Goal: Transaction & Acquisition: Purchase product/service

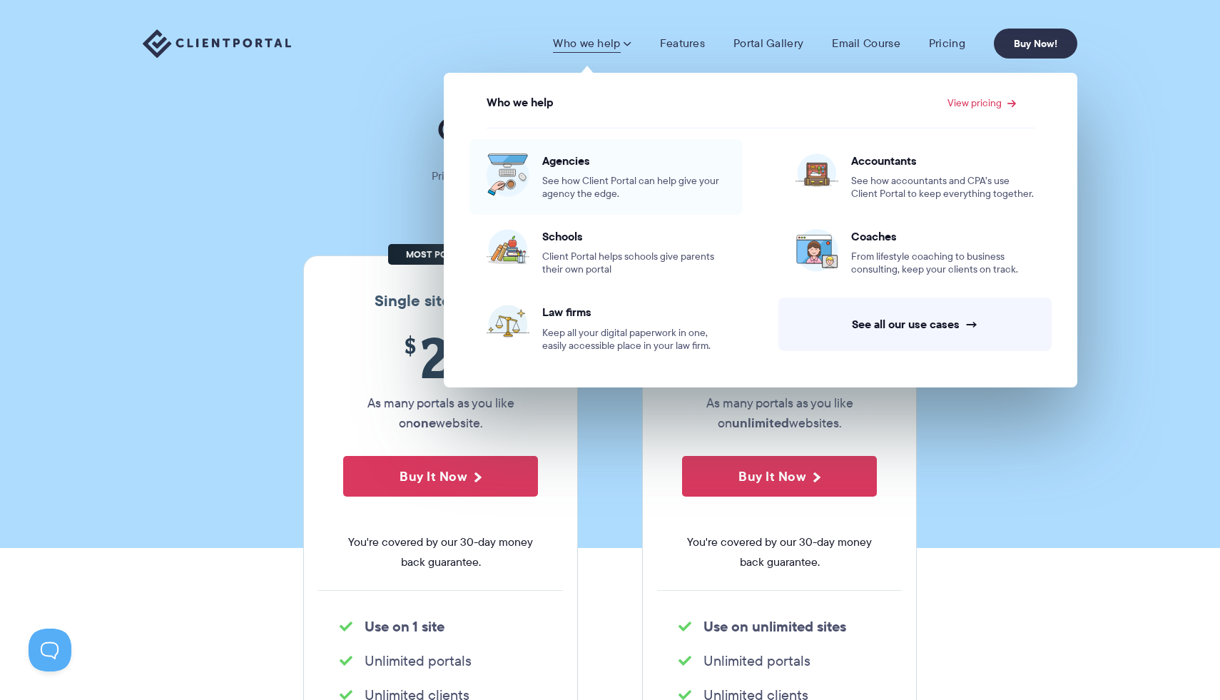
click at [582, 188] on span "See how Client Portal can help give your agency the edge." at bounding box center [633, 188] width 183 height 26
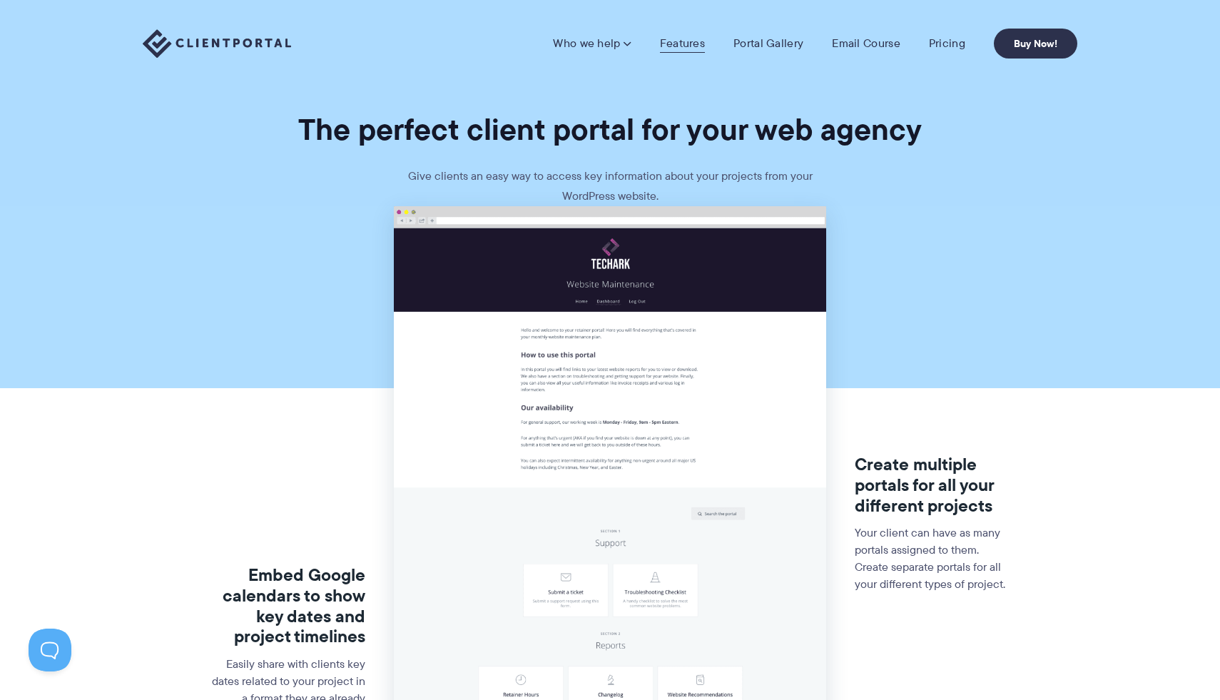
click at [684, 44] on link "Features" at bounding box center [682, 43] width 45 height 14
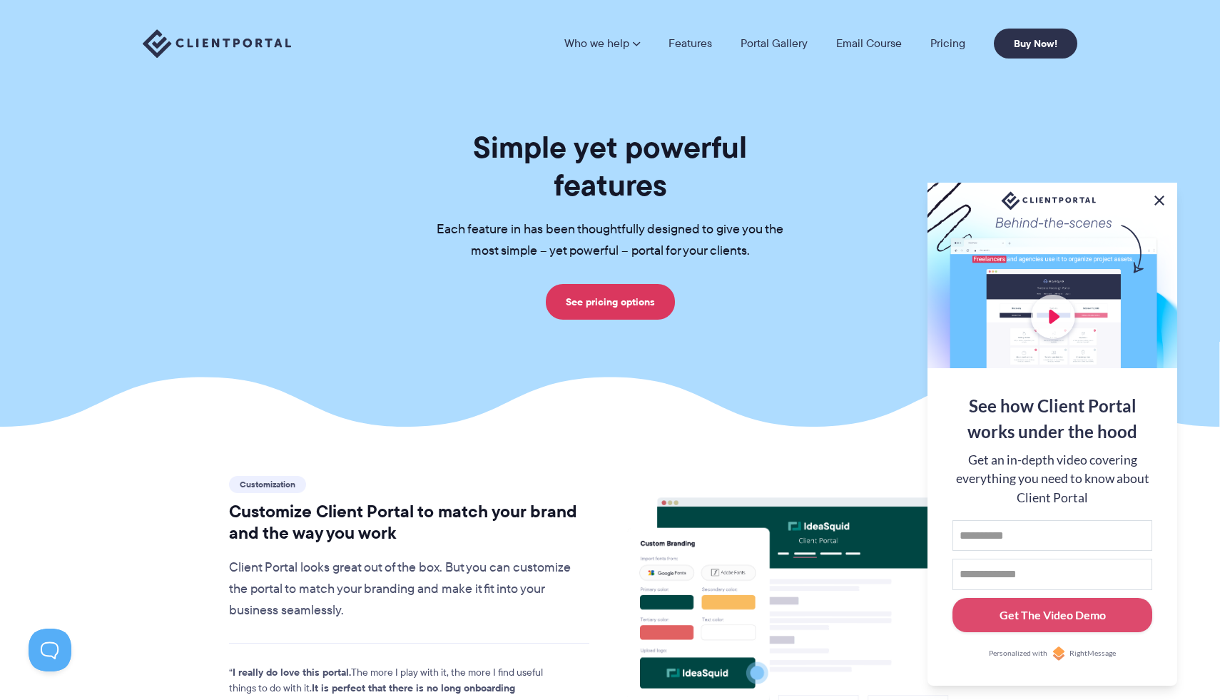
click at [1159, 198] on button at bounding box center [1159, 200] width 17 height 17
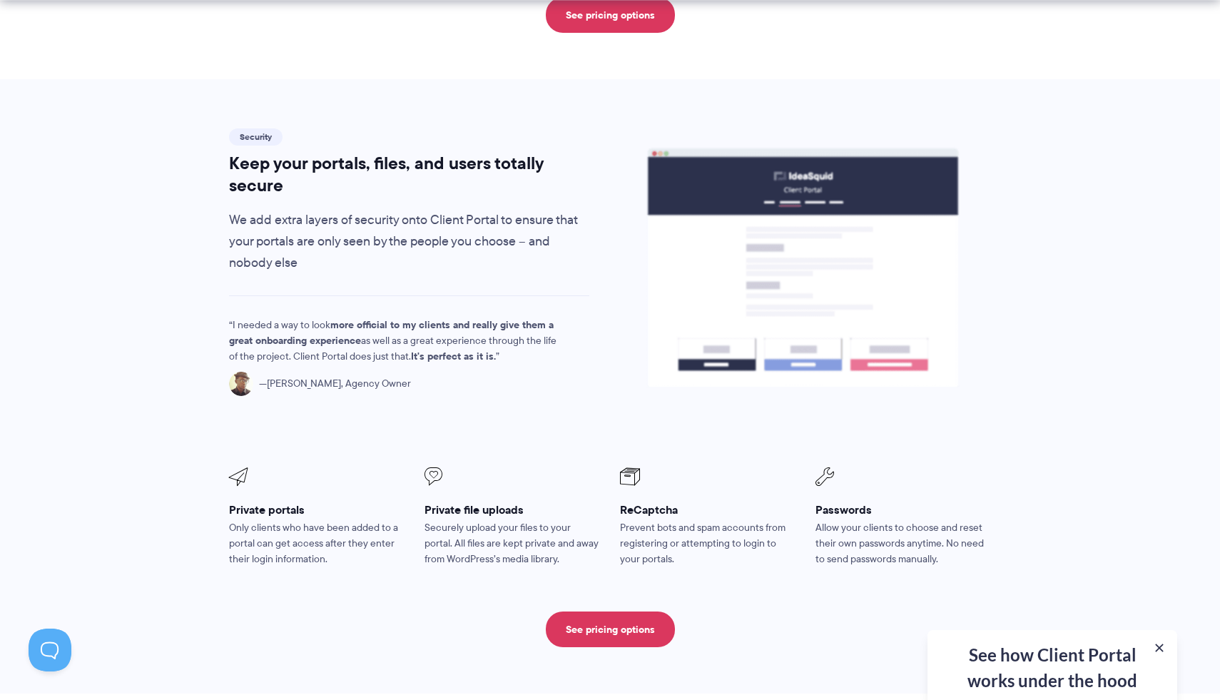
scroll to position [2307, 0]
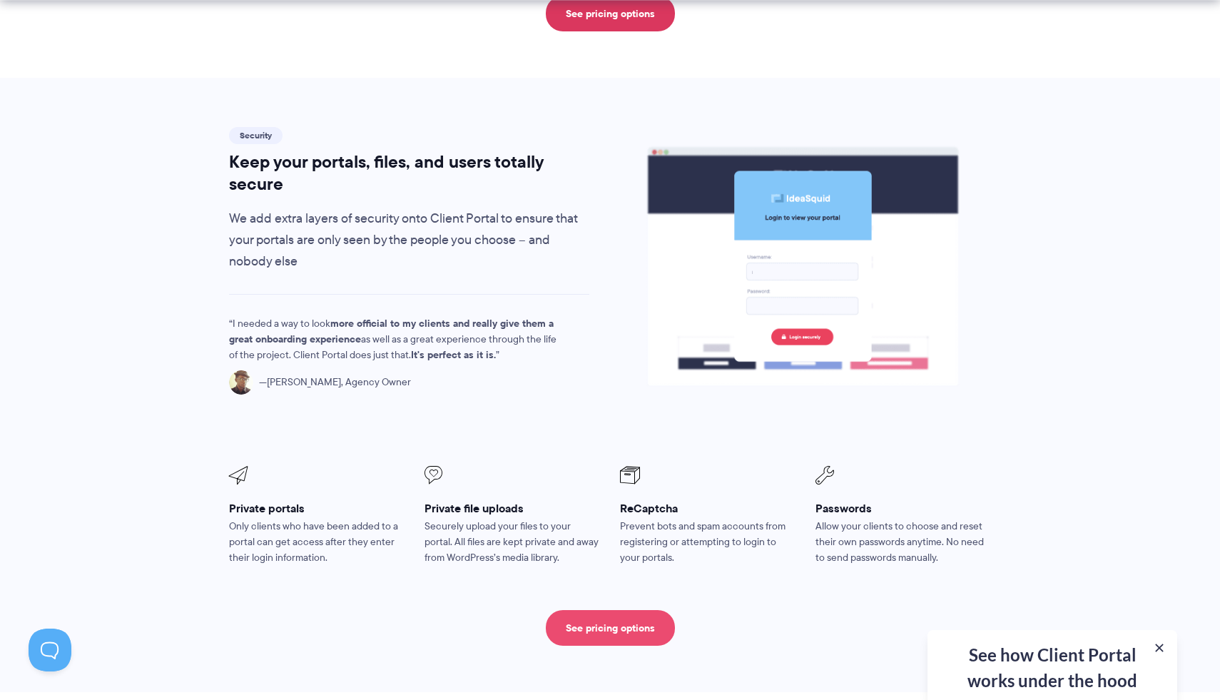
click at [586, 610] on link "See pricing options" at bounding box center [610, 628] width 129 height 36
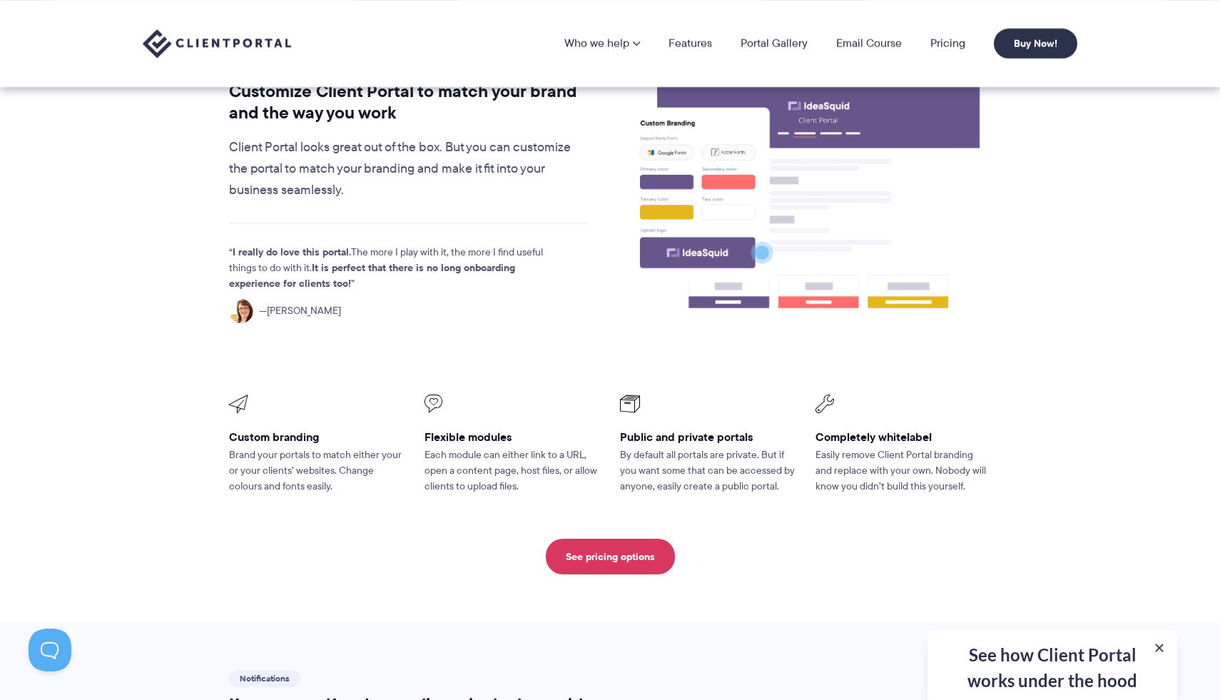
scroll to position [0, 0]
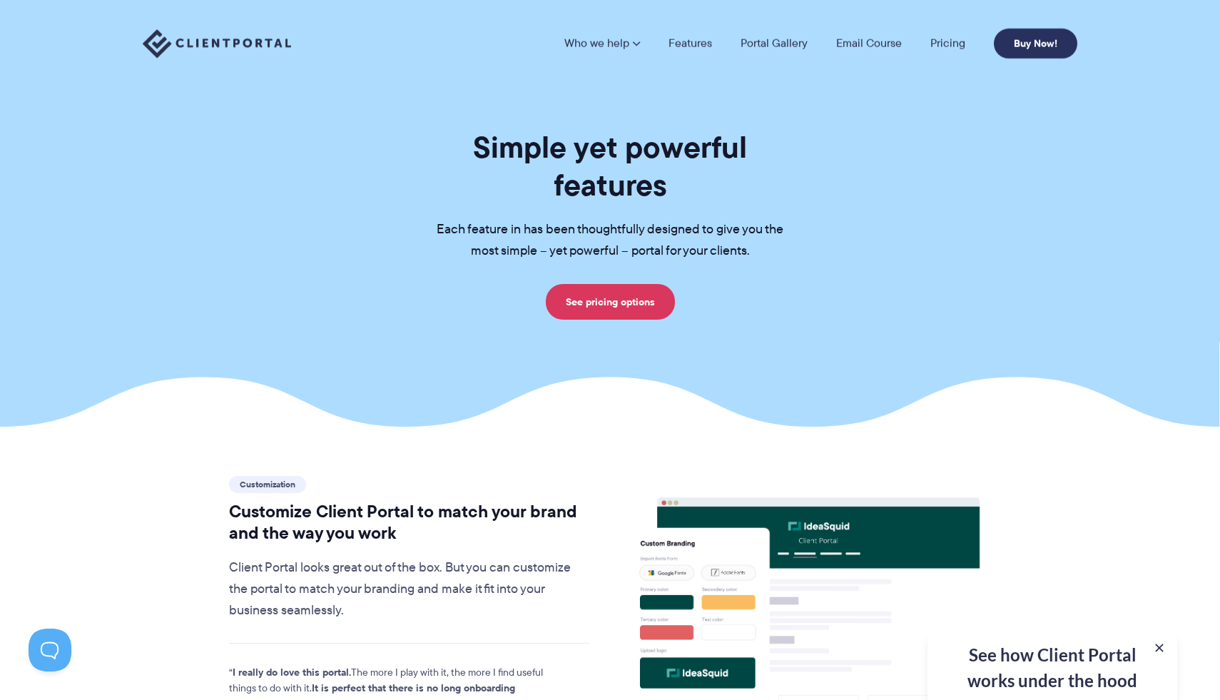
click at [1028, 39] on link "Buy Now!" at bounding box center [1035, 44] width 83 height 30
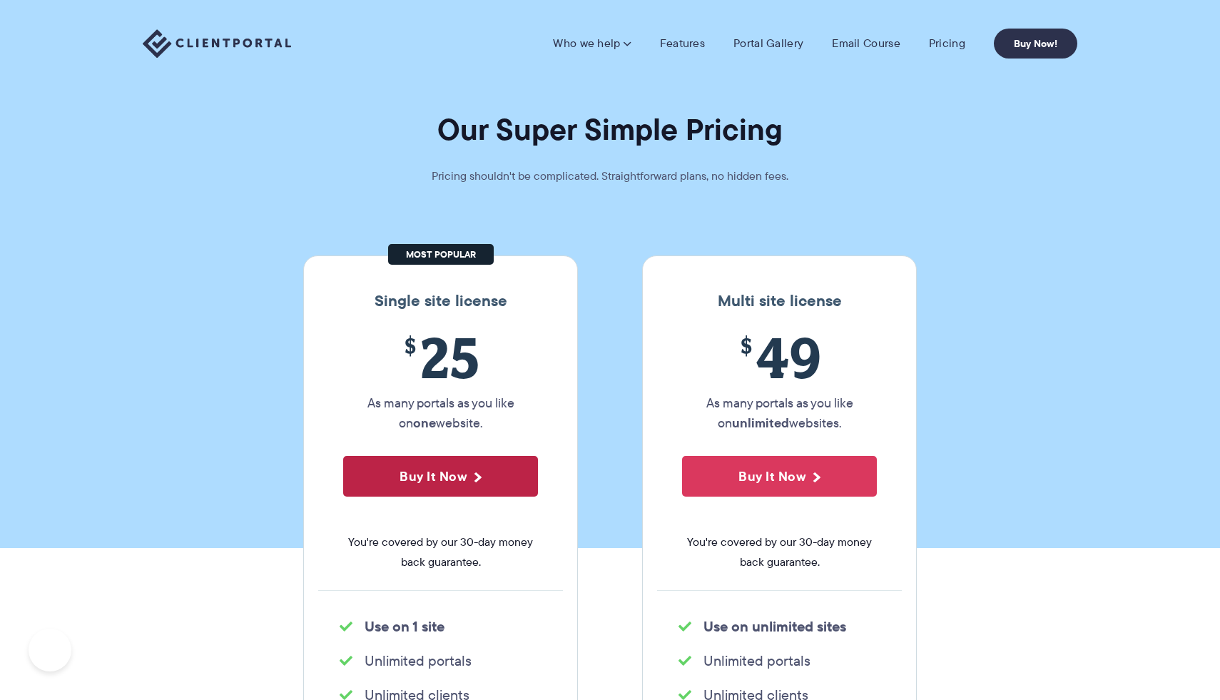
click at [460, 473] on button "Buy It Now" at bounding box center [440, 476] width 195 height 41
